Goal: Navigation & Orientation: Find specific page/section

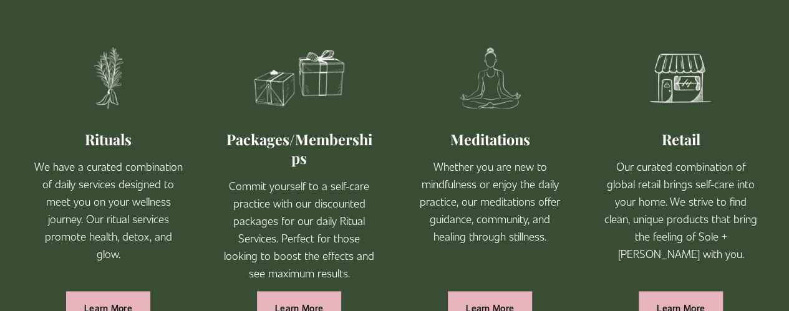
scroll to position [784, 0]
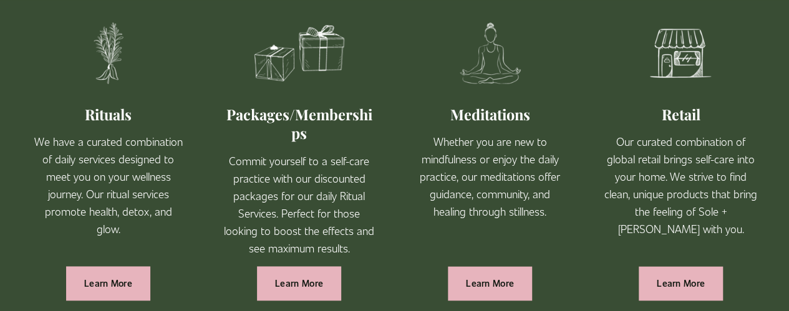
click at [288, 266] on link "Learn More" at bounding box center [299, 283] width 84 height 34
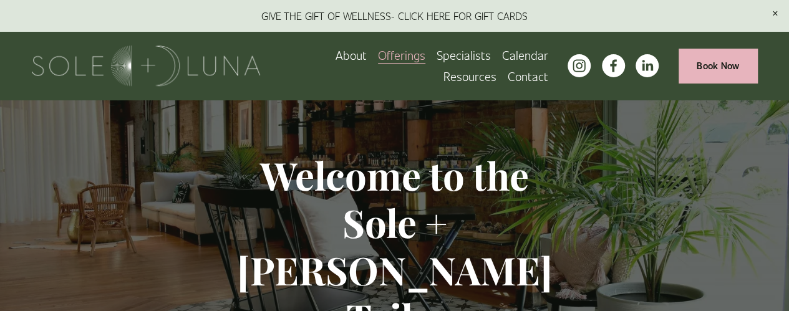
click at [464, 59] on link "Specialists" at bounding box center [464, 54] width 54 height 21
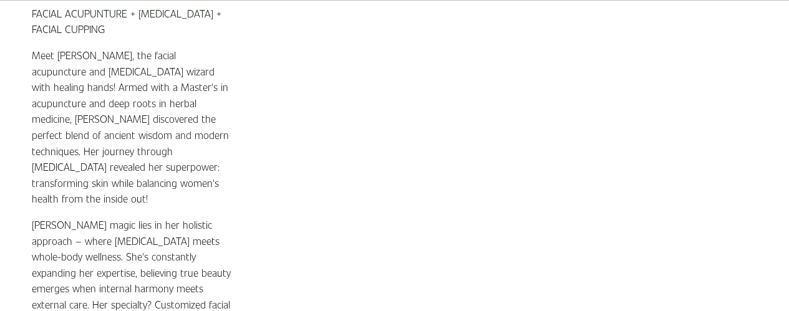
scroll to position [2022, 0]
